Goal: Task Accomplishment & Management: Manage account settings

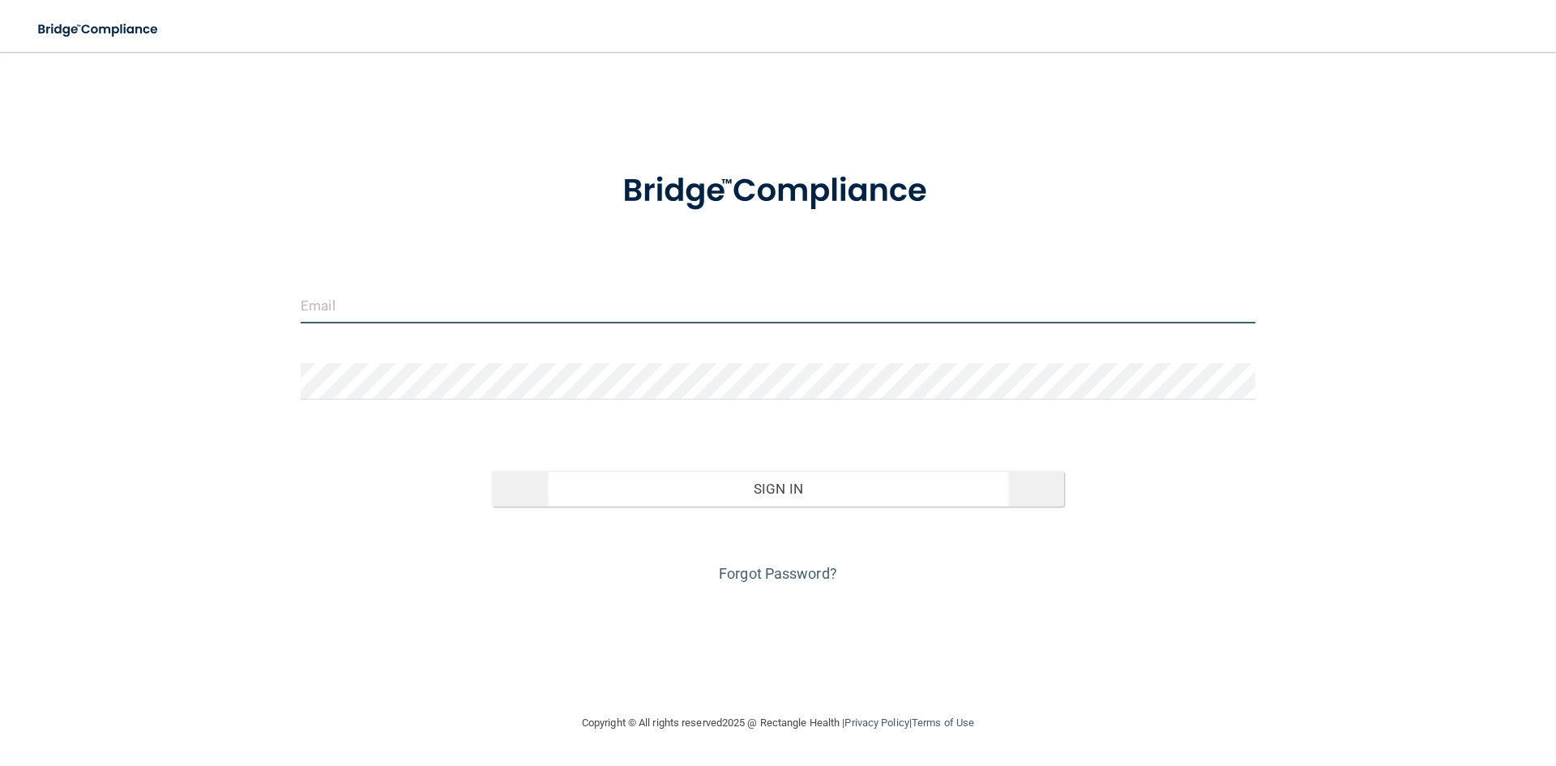
type input "[EMAIL_ADDRESS][DOMAIN_NAME]"
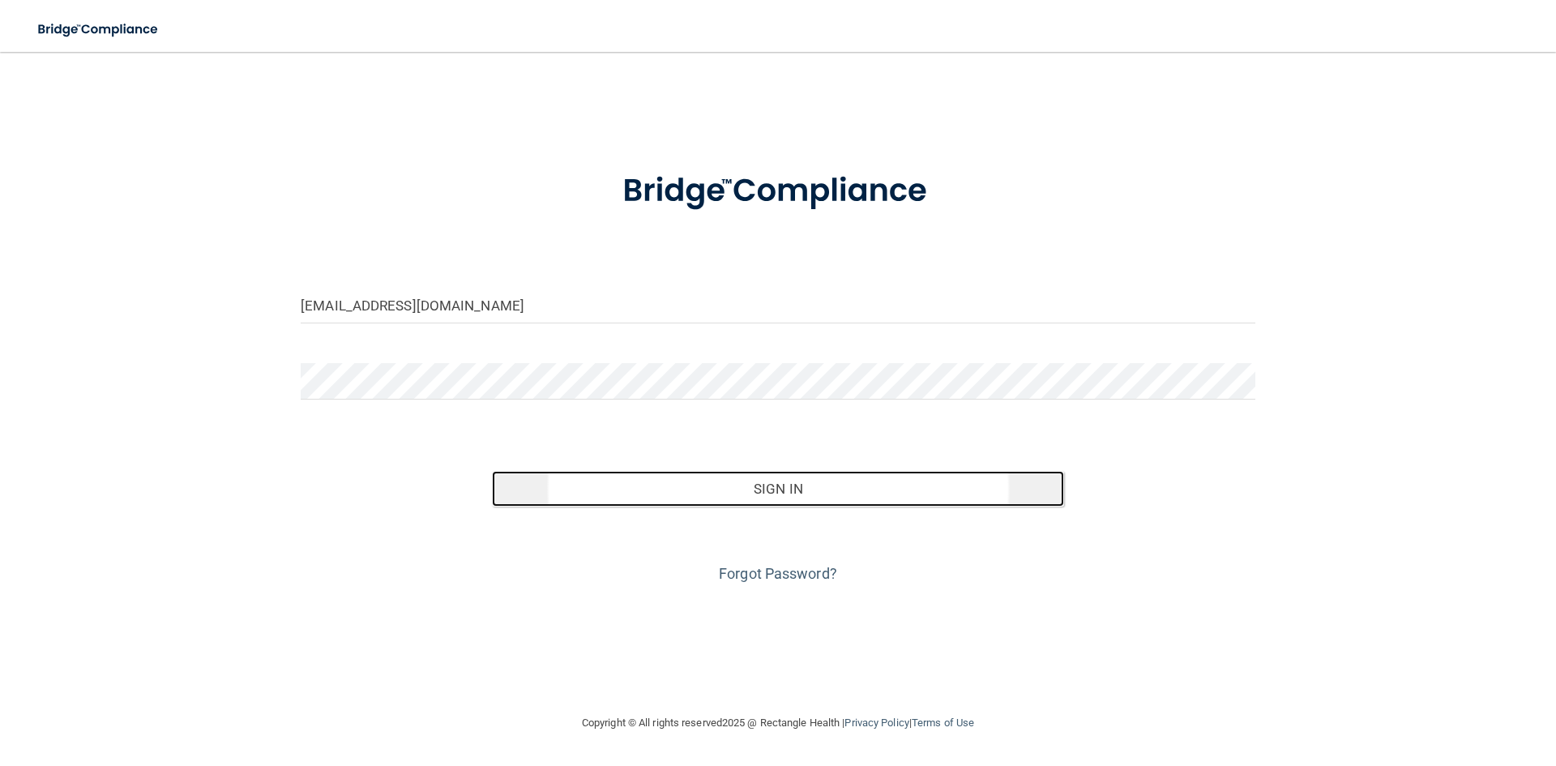
click at [810, 485] on button "Sign In" at bounding box center [778, 489] width 573 height 36
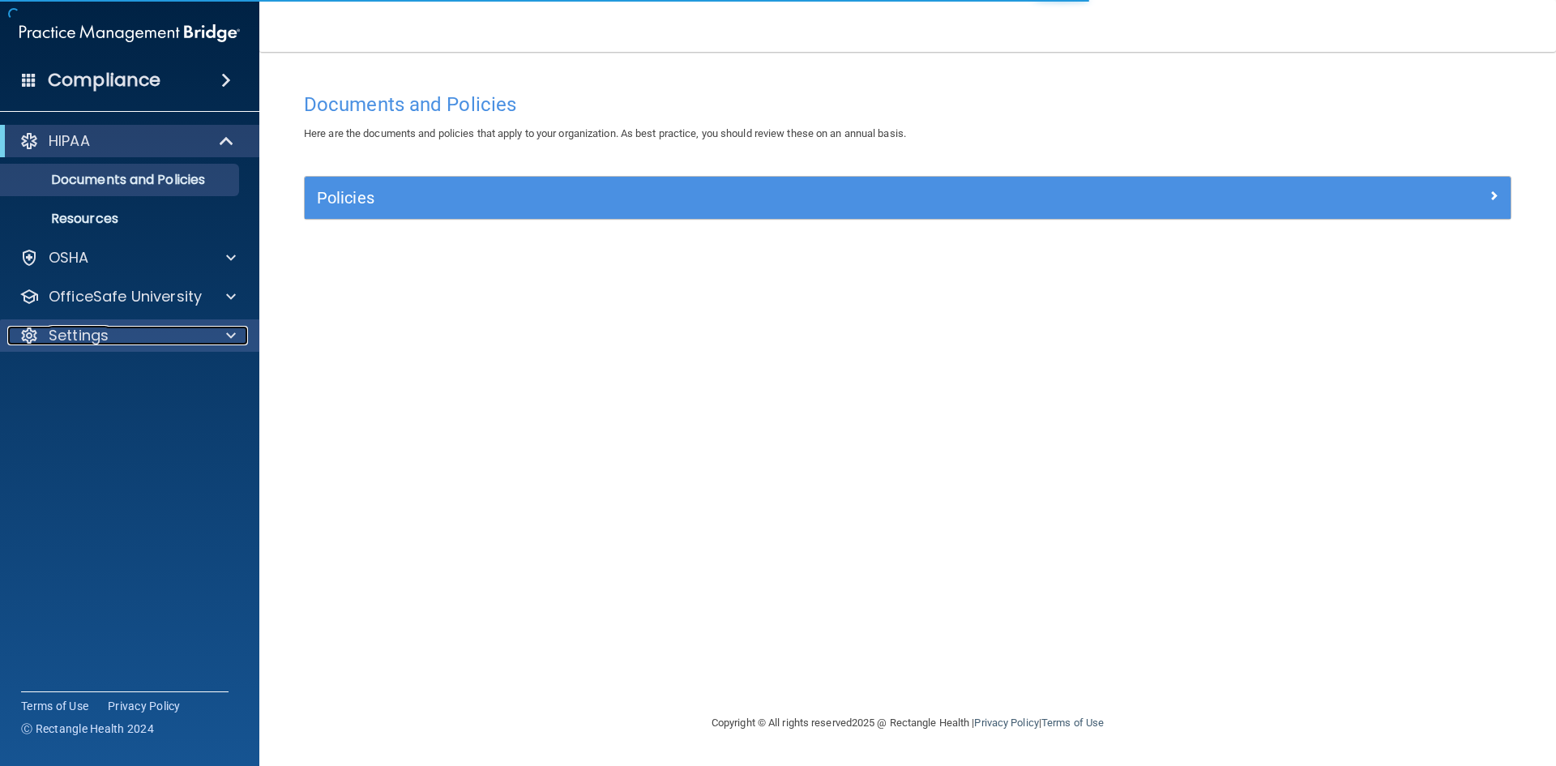
click at [74, 335] on p "Settings" at bounding box center [79, 335] width 60 height 19
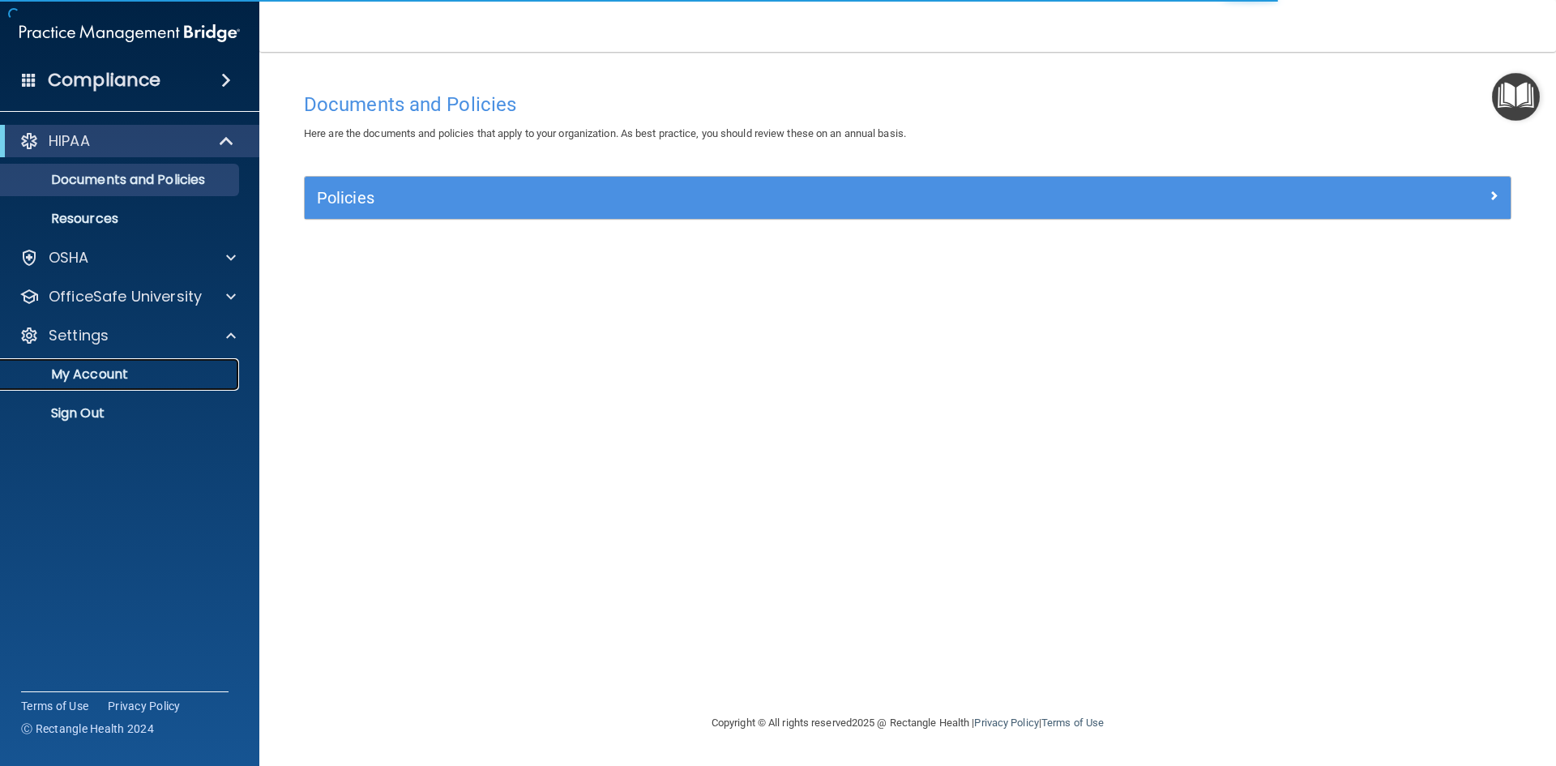
click at [101, 368] on p "My Account" at bounding box center [121, 374] width 221 height 16
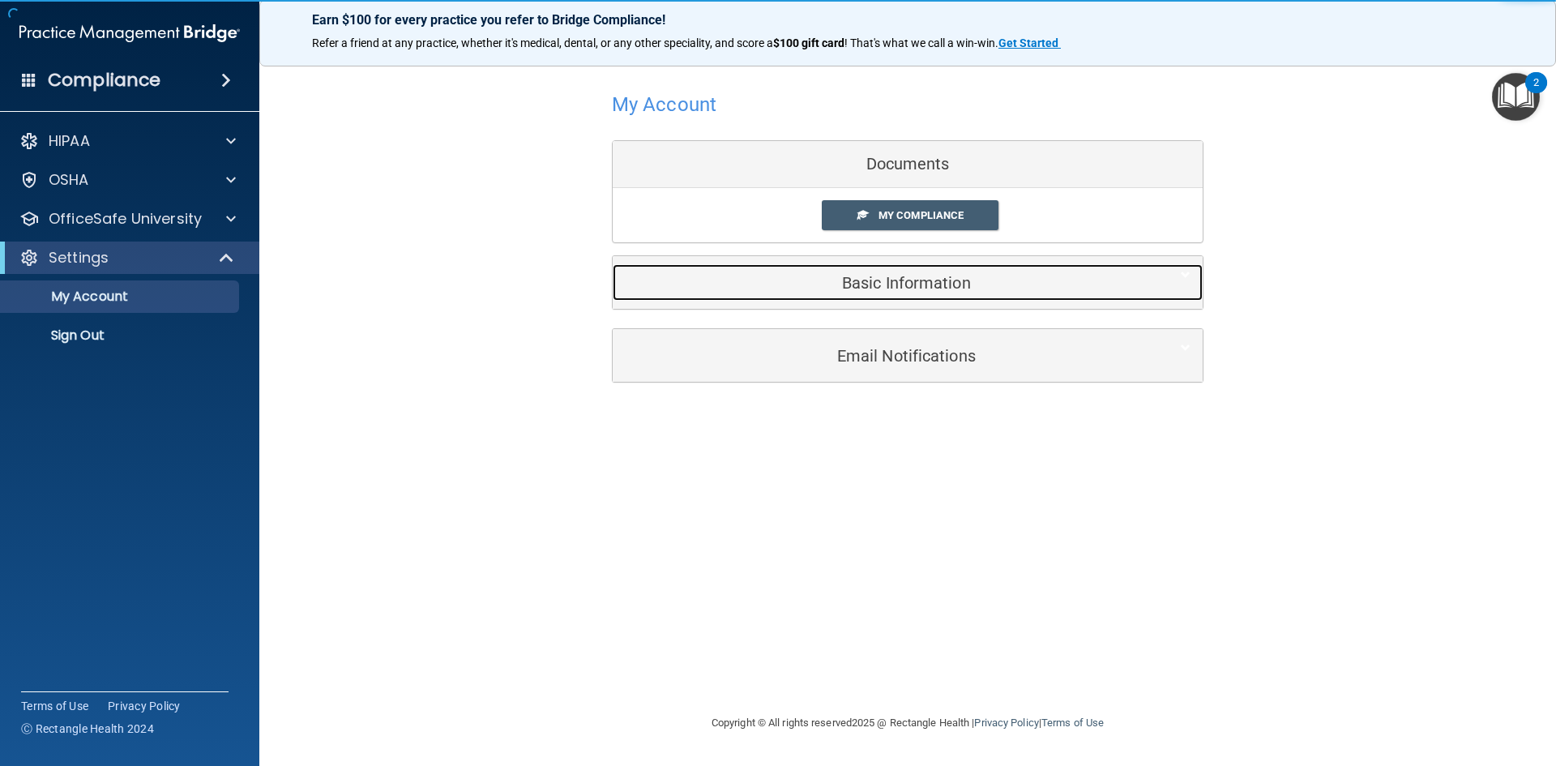
click at [893, 290] on h5 "Basic Information" at bounding box center [883, 283] width 516 height 18
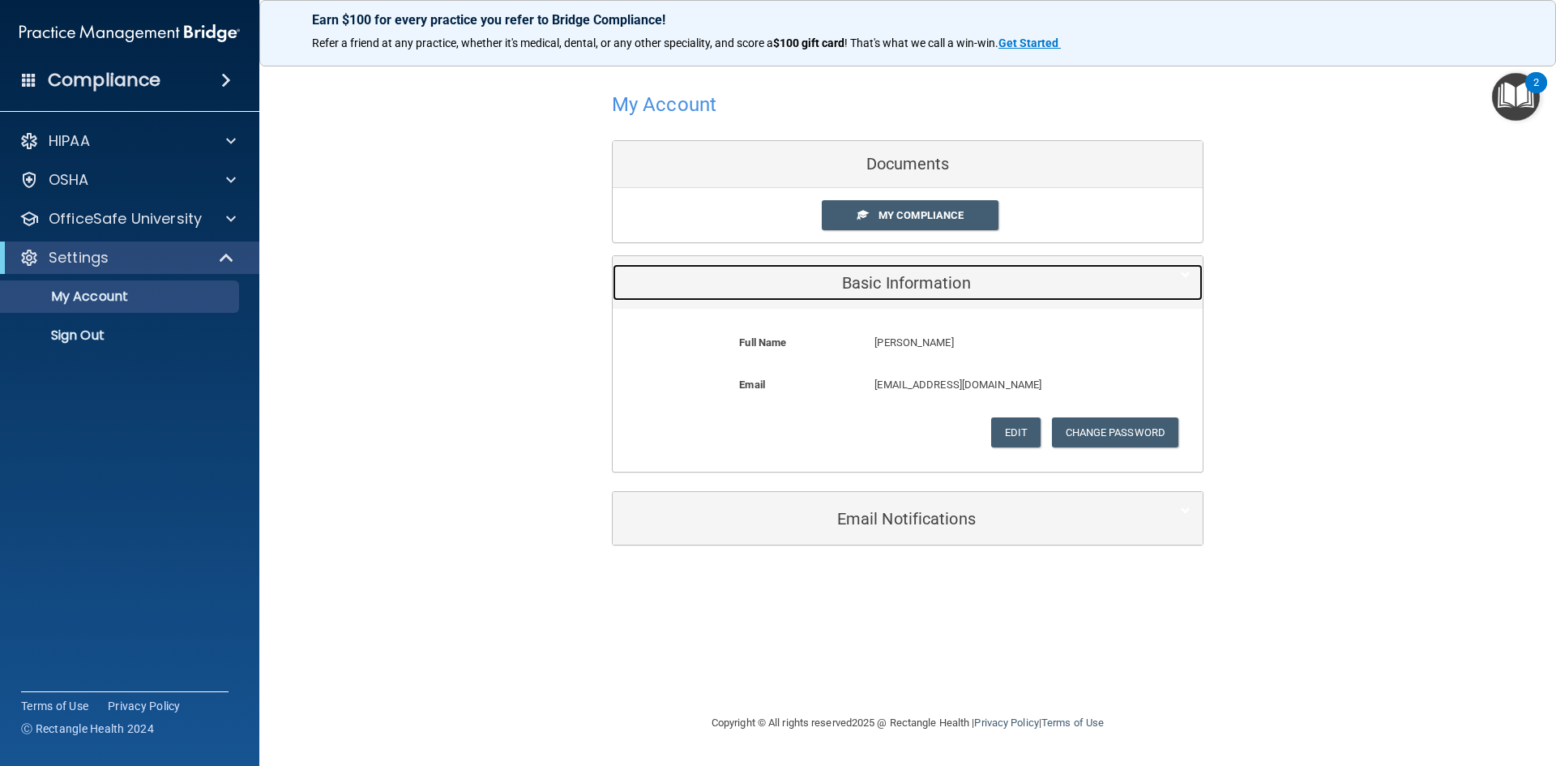
click at [893, 290] on h5 "Basic Information" at bounding box center [883, 283] width 516 height 18
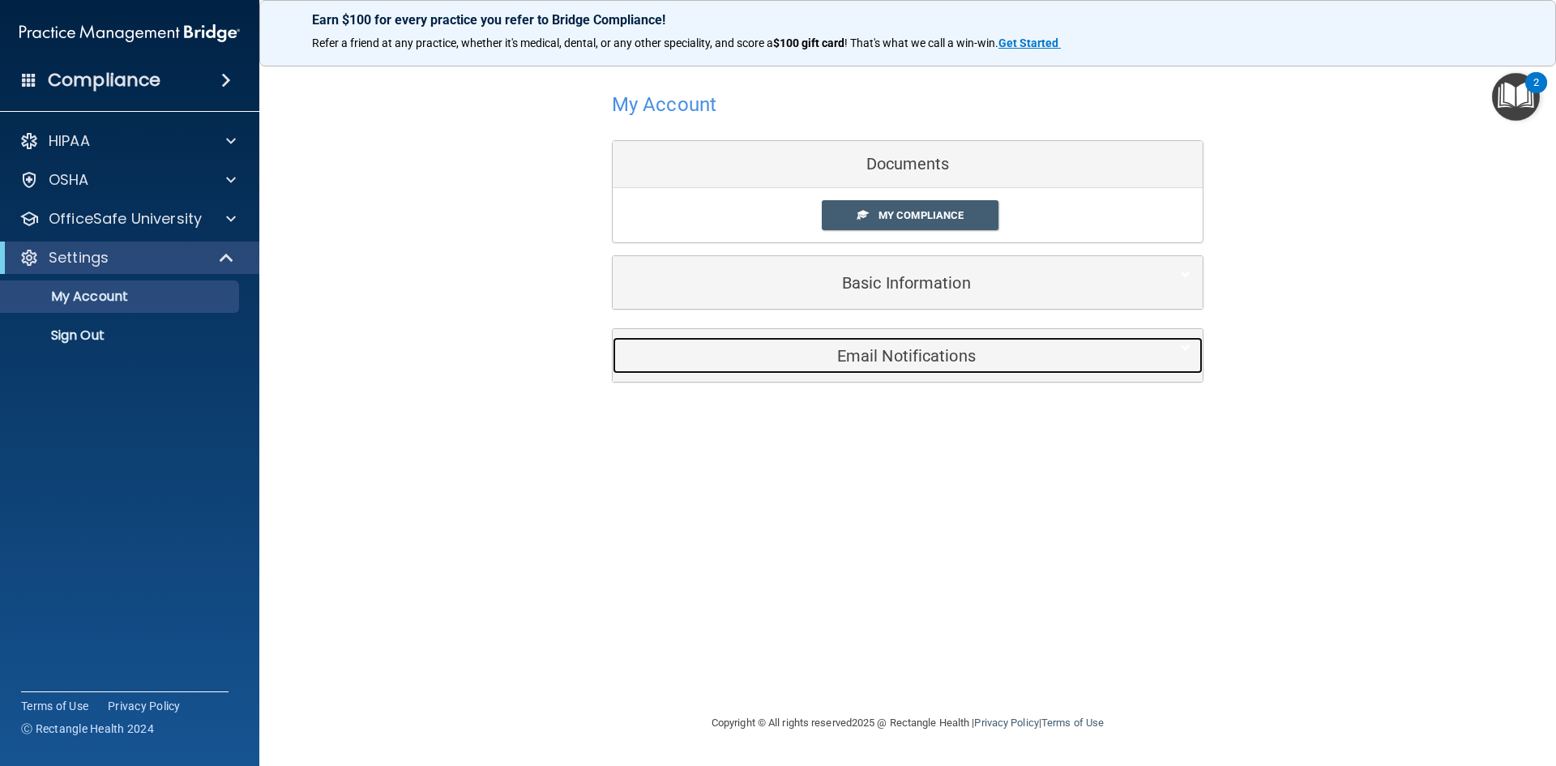
click at [908, 366] on div "Email Notifications" at bounding box center [883, 355] width 541 height 36
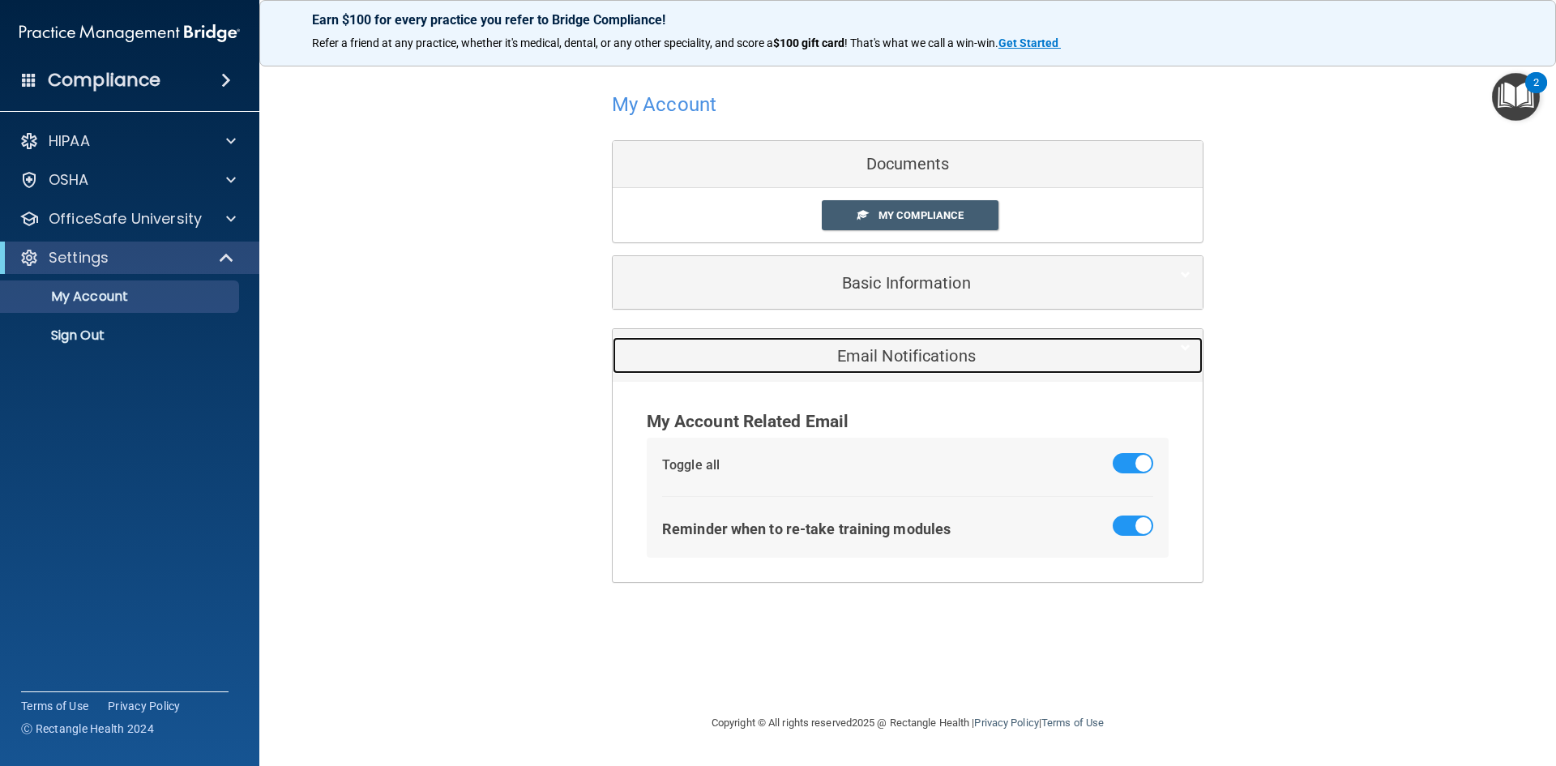
click at [908, 366] on div "Email Notifications" at bounding box center [883, 355] width 541 height 36
